Goal: Information Seeking & Learning: Learn about a topic

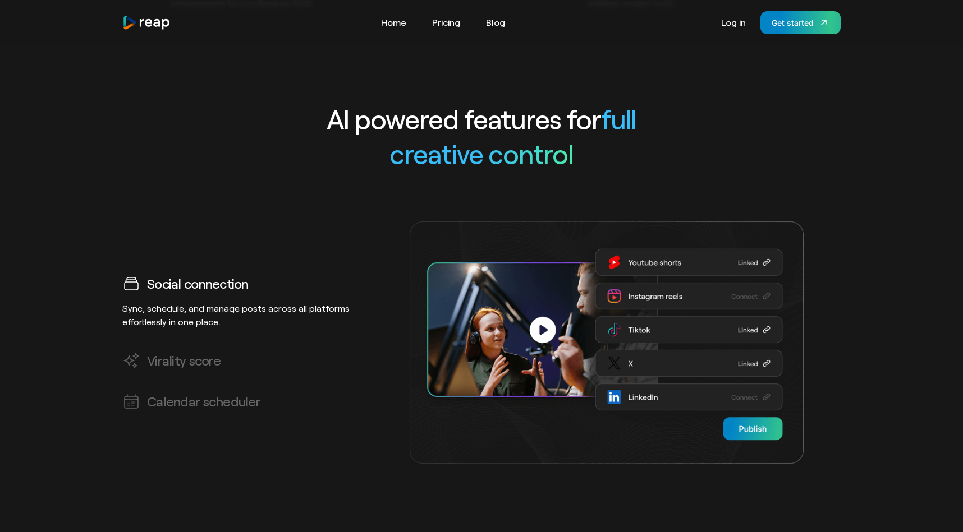
scroll to position [3109, 0]
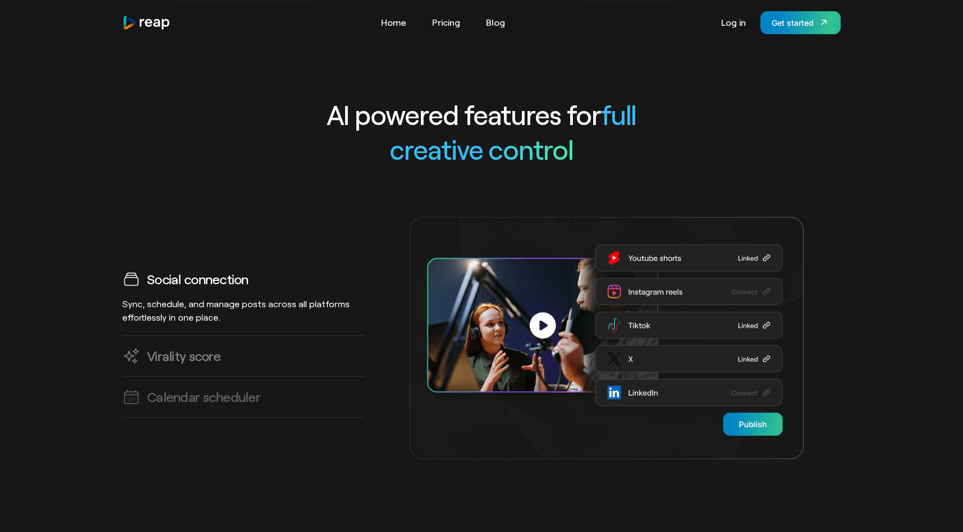
click at [196, 347] on h3 "Virality score" at bounding box center [183, 355] width 73 height 17
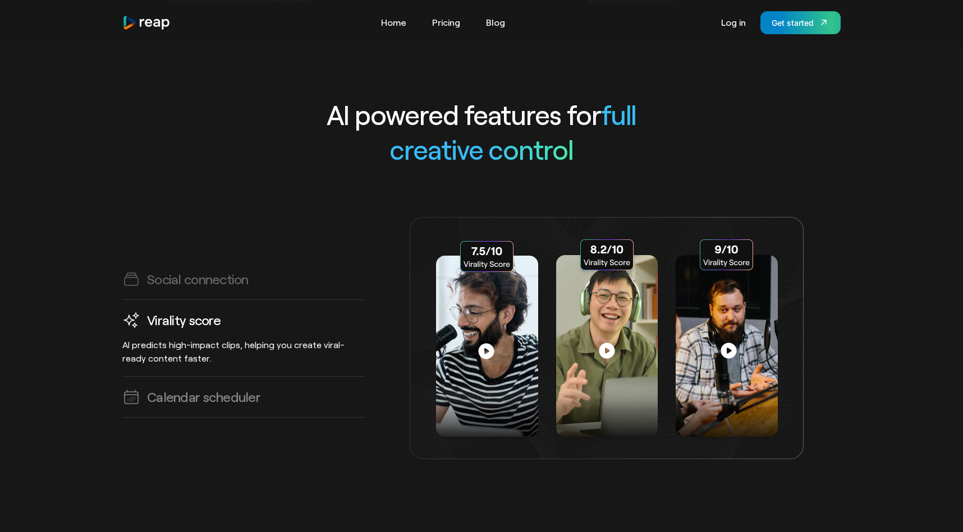
click at [228, 388] on h3 "Calendar scheduler" at bounding box center [203, 396] width 113 height 17
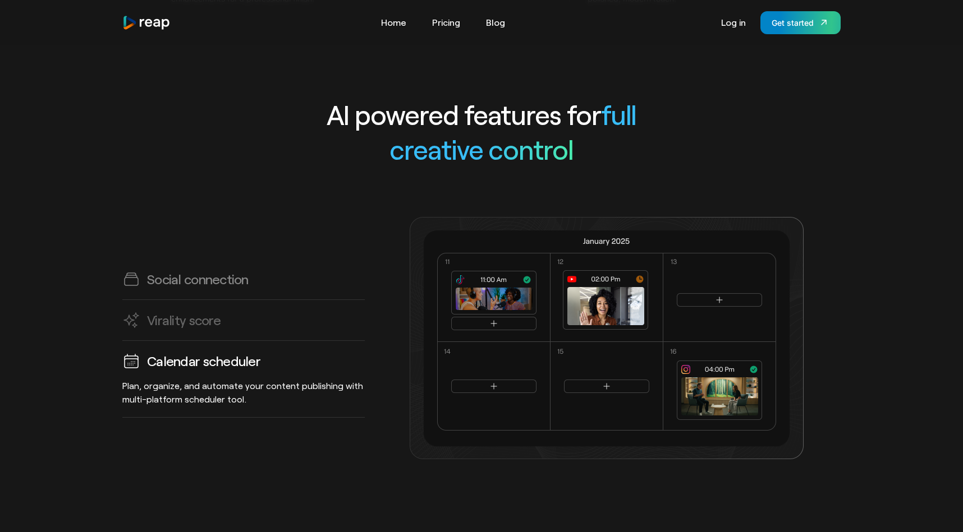
click at [219, 270] on h3 "Social connection" at bounding box center [198, 278] width 102 height 17
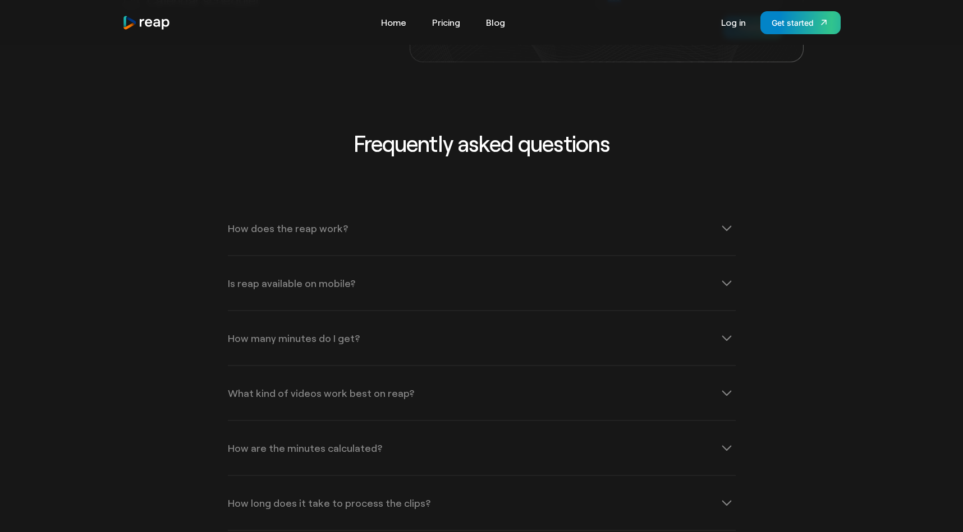
scroll to position [3512, 0]
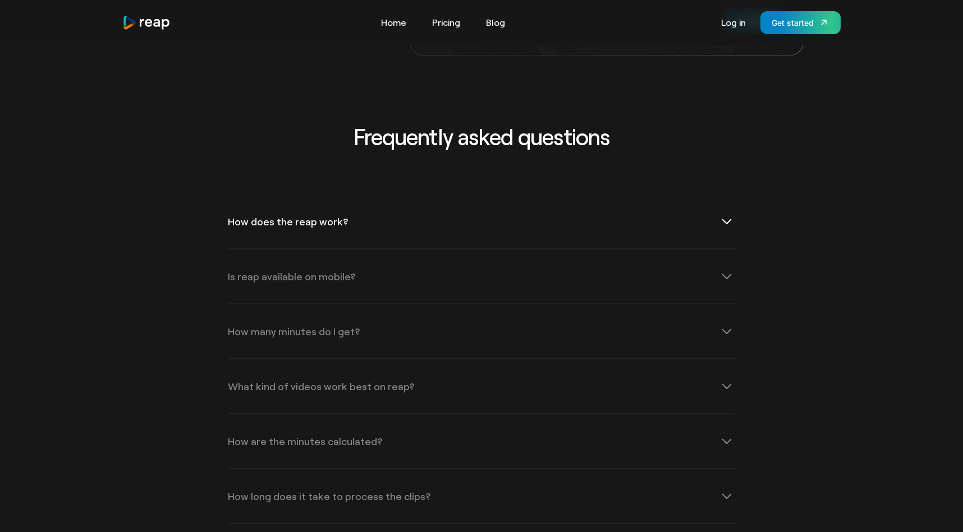
click at [290, 206] on div "How does the reap work?" at bounding box center [482, 222] width 508 height 54
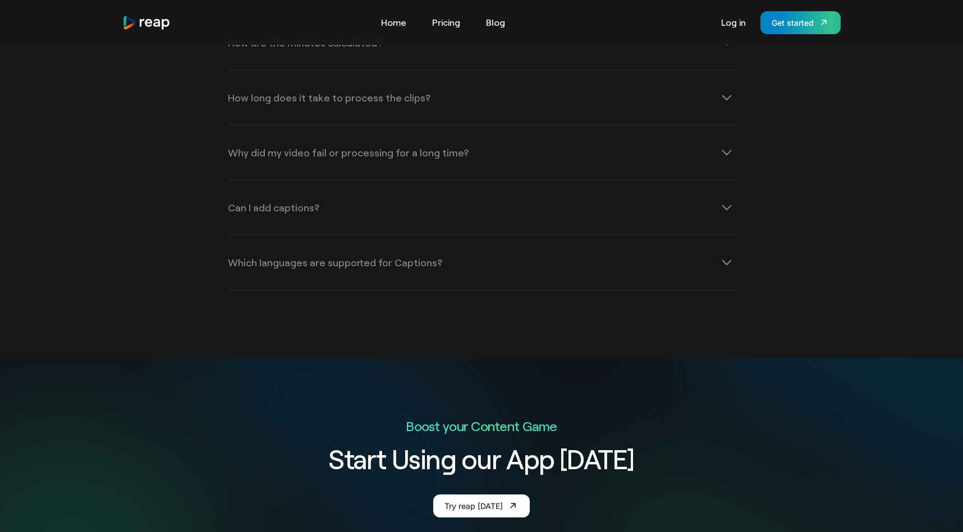
scroll to position [4316, 0]
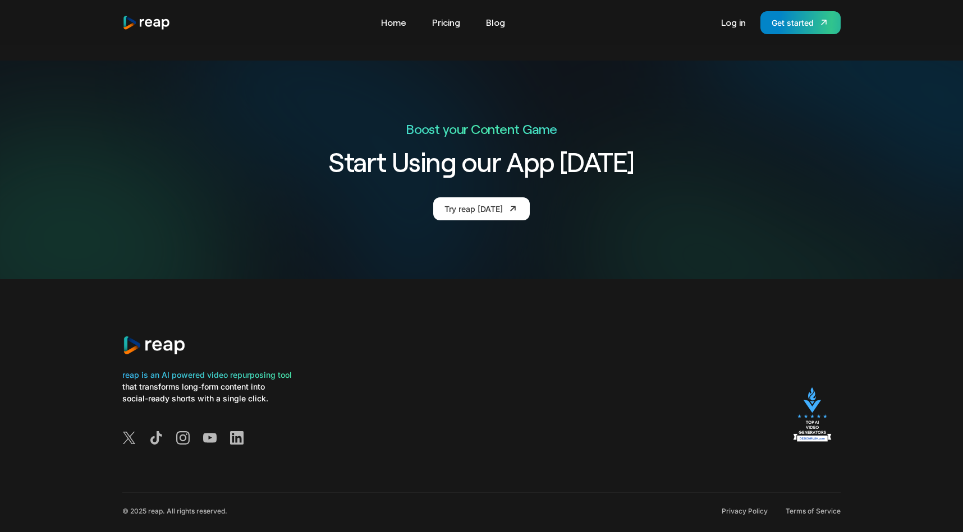
click at [824, 398] on img at bounding box center [812, 418] width 57 height 60
